Goal: Connect with others: Connect with others

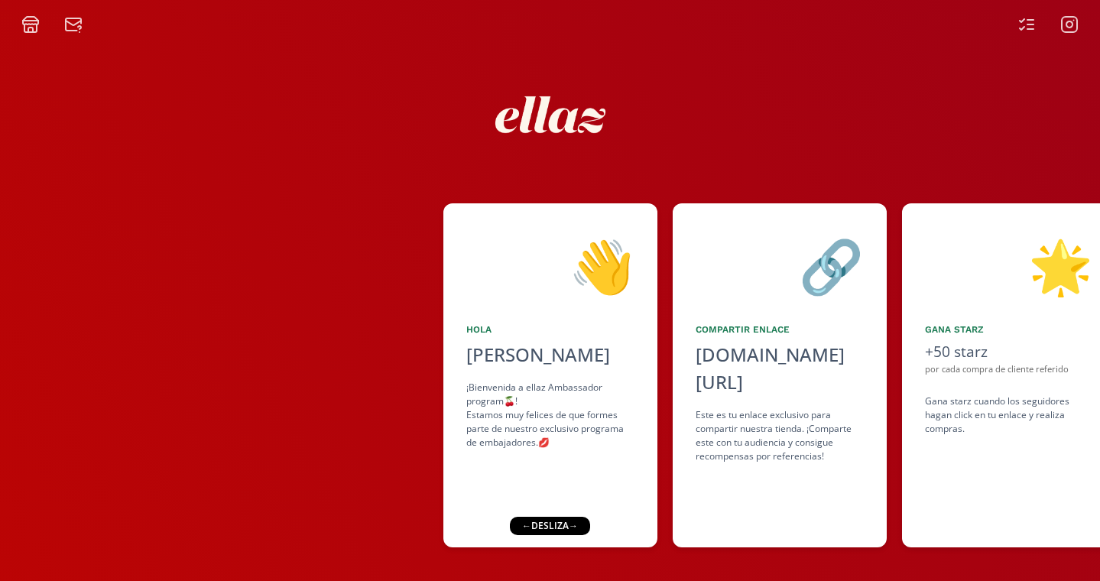
scroll to position [12, 0]
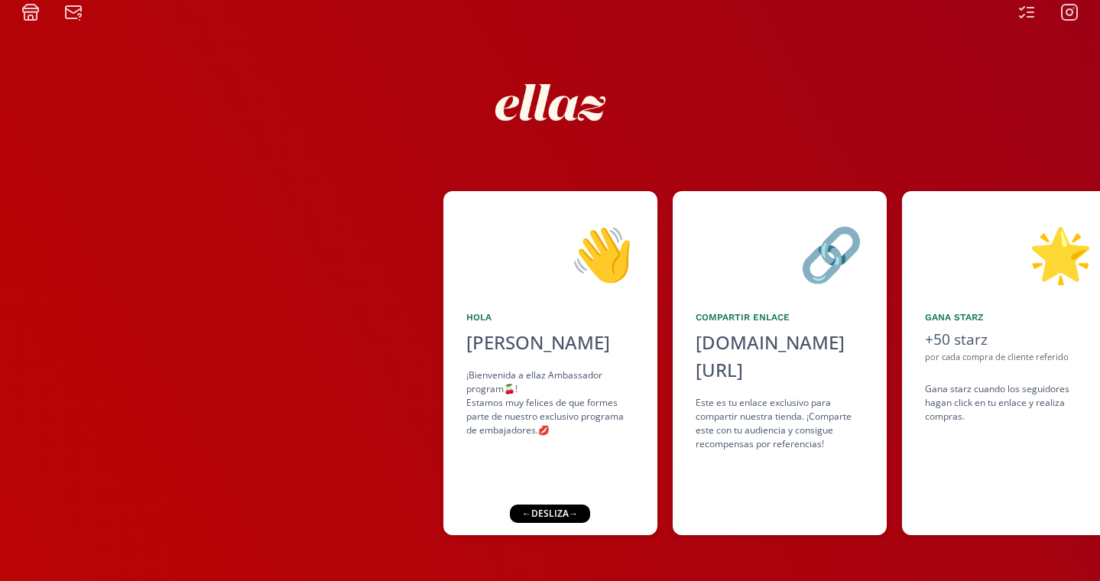
click at [560, 509] on div "← desliza →" at bounding box center [550, 514] width 80 height 18
click at [560, 513] on div "← desliza →" at bounding box center [550, 514] width 80 height 18
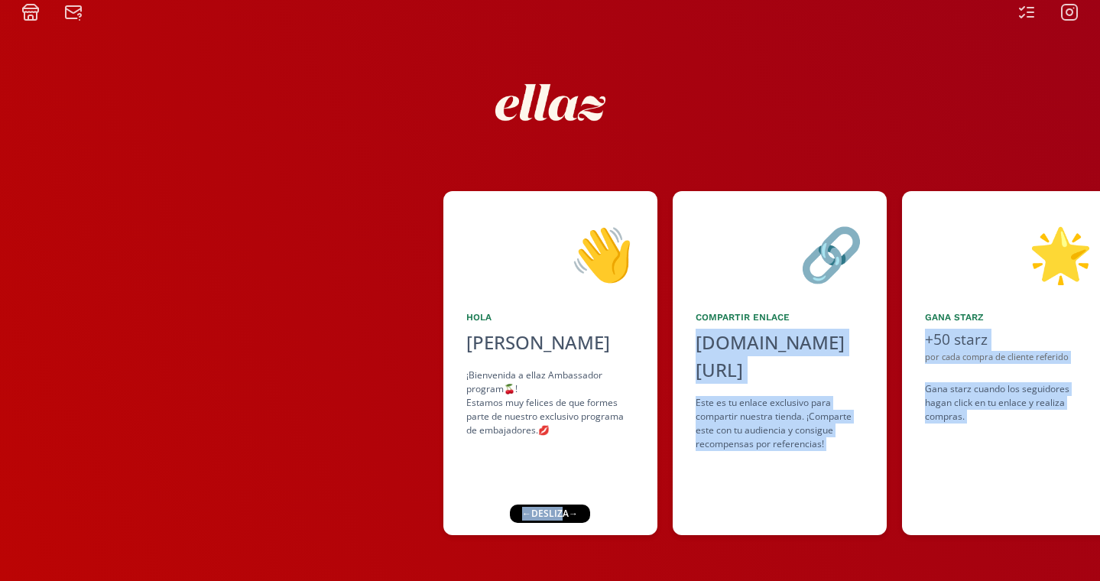
drag, startPoint x: 560, startPoint y: 512, endPoint x: 453, endPoint y: 512, distance: 106.3
click at [453, 512] on div "👋 [PERSON_NAME] ¡Bienvenida a ellaz Ambassador program🍒! Estamos muy felices de…" at bounding box center [550, 301] width 1100 height 560
click at [580, 474] on div "👋 [PERSON_NAME] ¡Bienvenida a ellaz Ambassador program🍒! Estamos muy felices de…" at bounding box center [551, 363] width 214 height 344
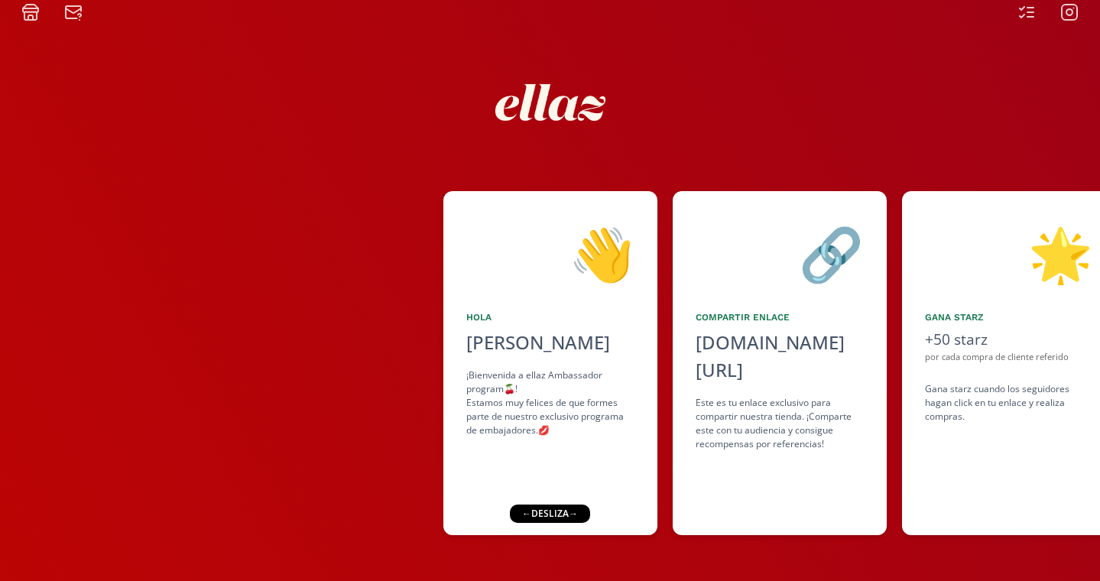
drag, startPoint x: 579, startPoint y: 512, endPoint x: 523, endPoint y: 512, distance: 55.8
click at [523, 512] on div "← desliza →" at bounding box center [550, 514] width 80 height 18
click at [597, 502] on div "👋 [PERSON_NAME] ¡Bienvenida a ellaz Ambassador program🍒! Estamos muy felices de…" at bounding box center [551, 363] width 214 height 344
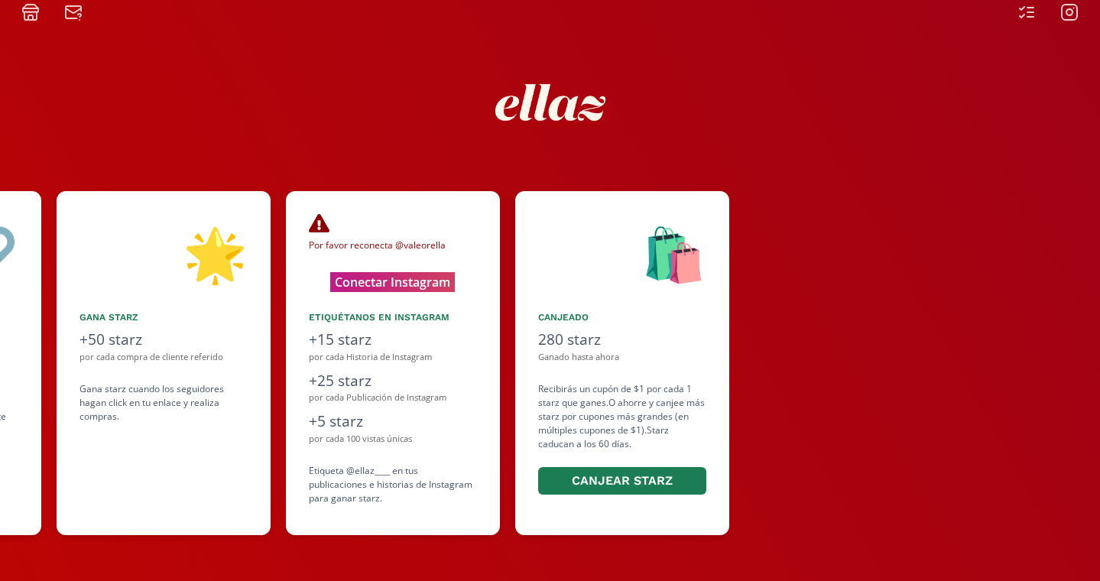
scroll to position [0, 918]
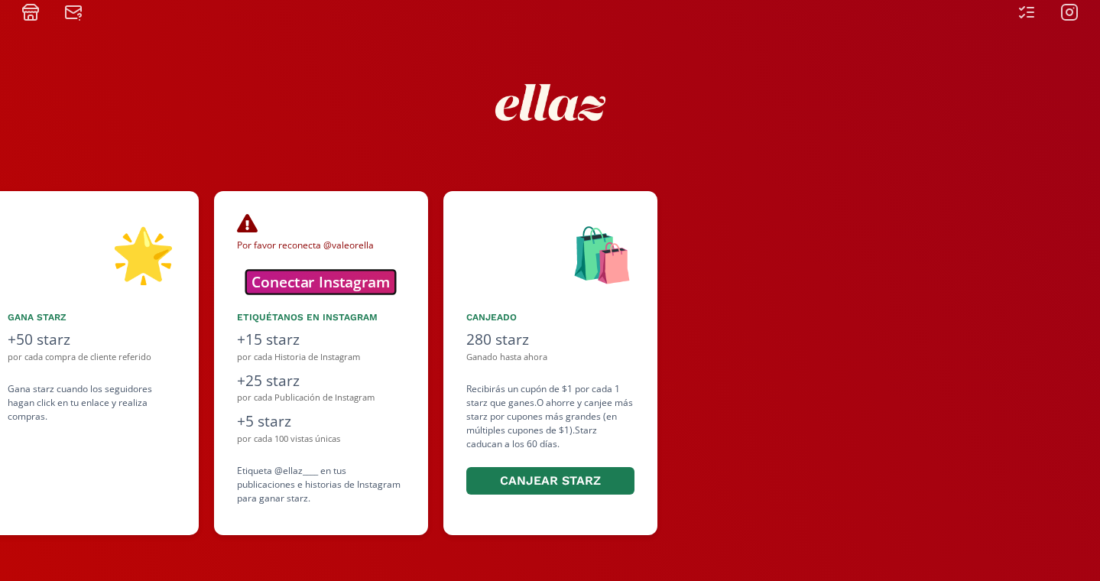
click at [337, 274] on button "Conectar Instagram" at bounding box center [321, 282] width 150 height 24
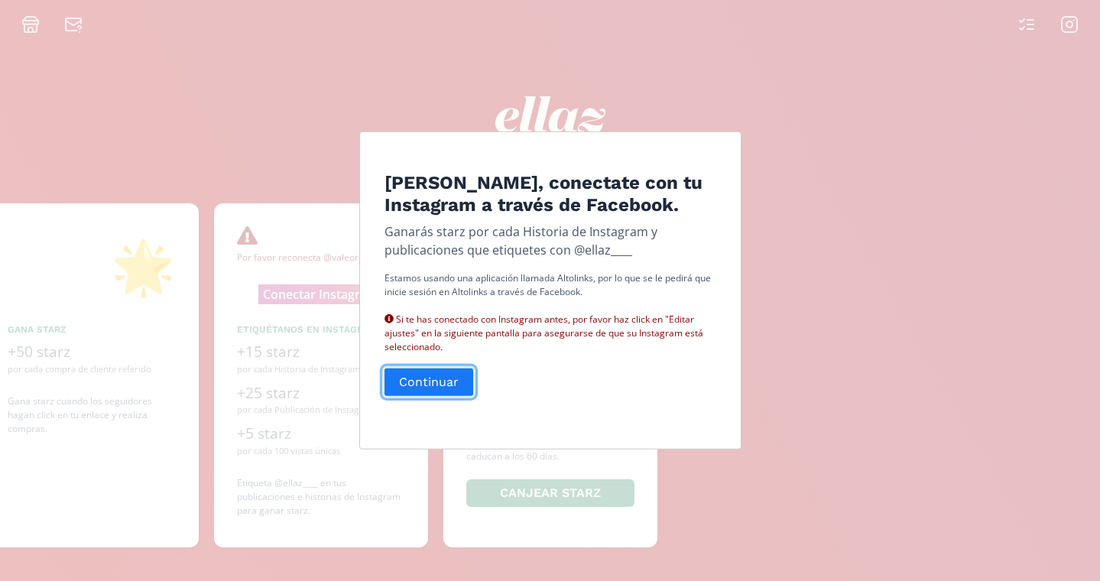
click at [453, 392] on button "Continuar" at bounding box center [428, 382] width 93 height 33
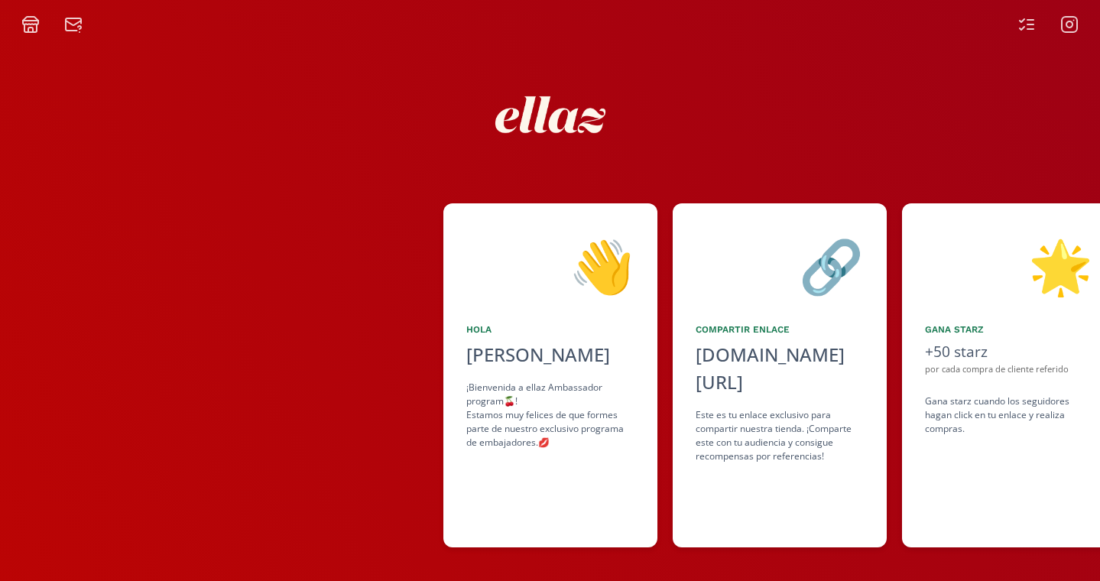
click at [829, 271] on div "🔗" at bounding box center [780, 265] width 168 height 78
click at [746, 354] on div "[DOMAIN_NAME][URL]" at bounding box center [780, 368] width 168 height 55
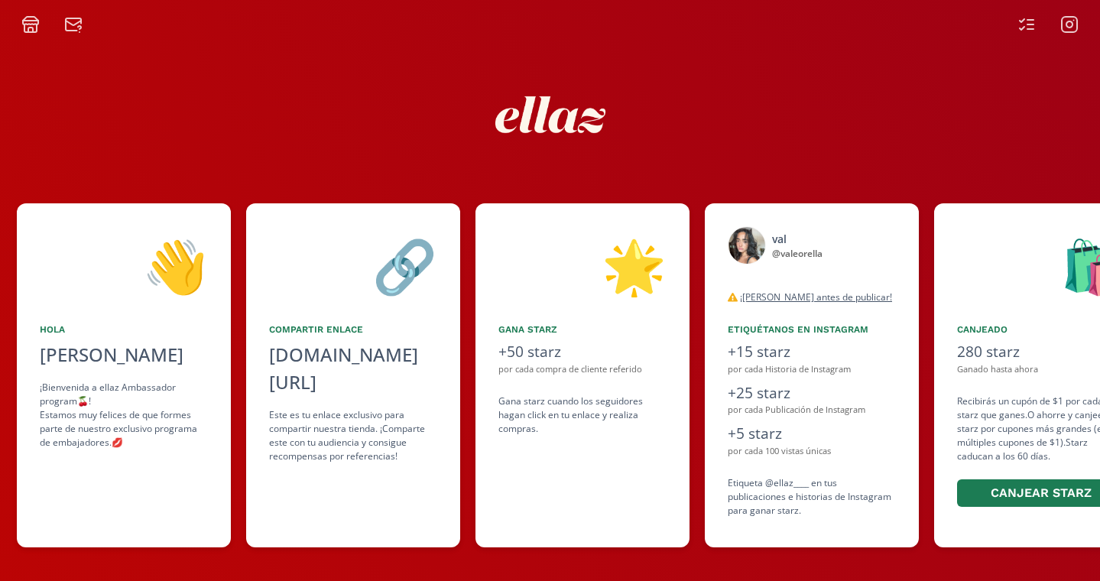
scroll to position [0, 459]
